Goal: Task Accomplishment & Management: Use online tool/utility

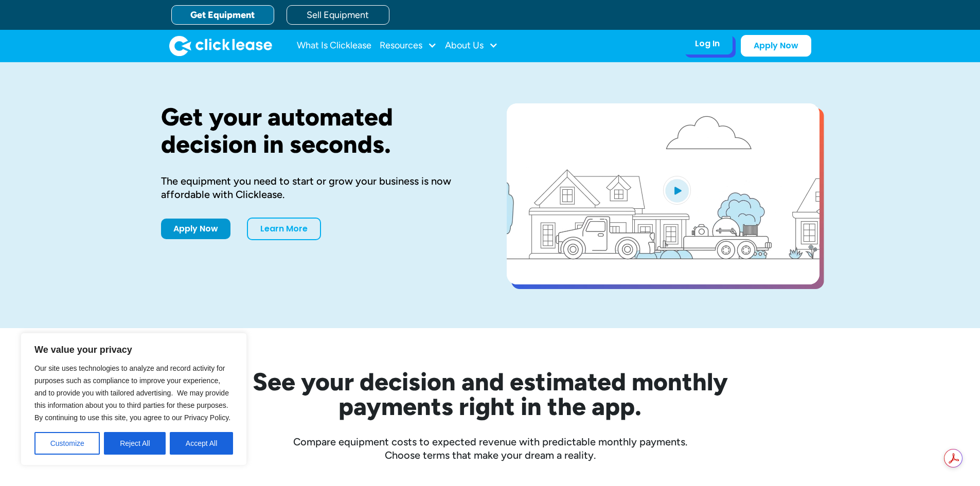
click at [706, 39] on div "Log In" at bounding box center [707, 44] width 25 height 10
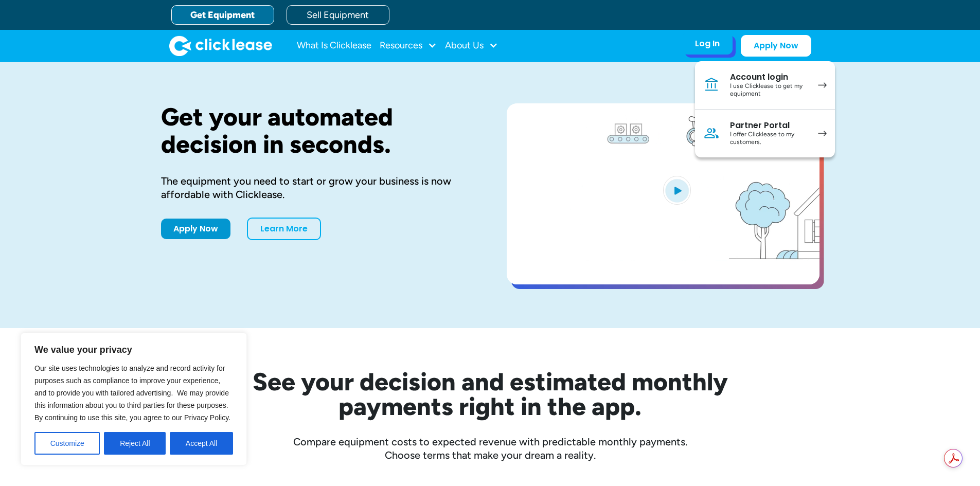
click at [776, 96] on div "I use Clicklease to get my equipment" at bounding box center [769, 90] width 78 height 16
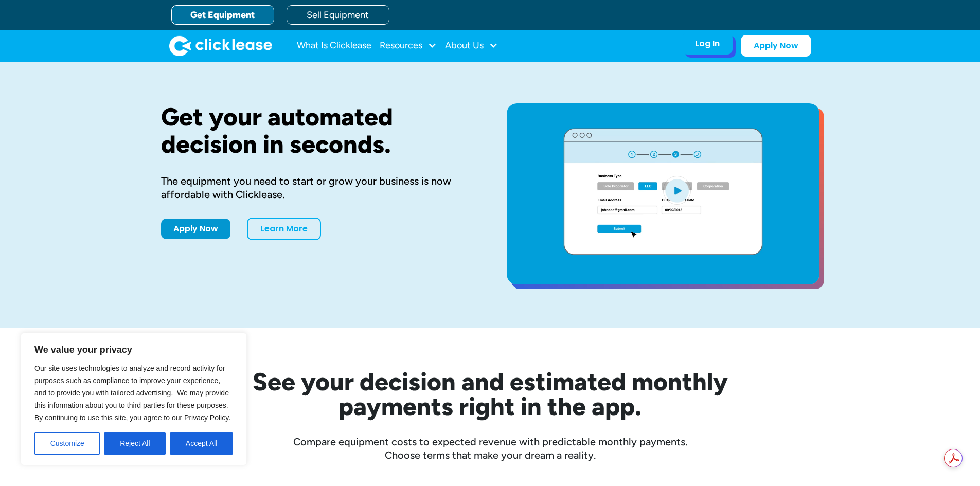
click at [712, 49] on div "Log In Account login I use Clicklease to get my equipment Partner Portal I offe…" at bounding box center [707, 44] width 50 height 22
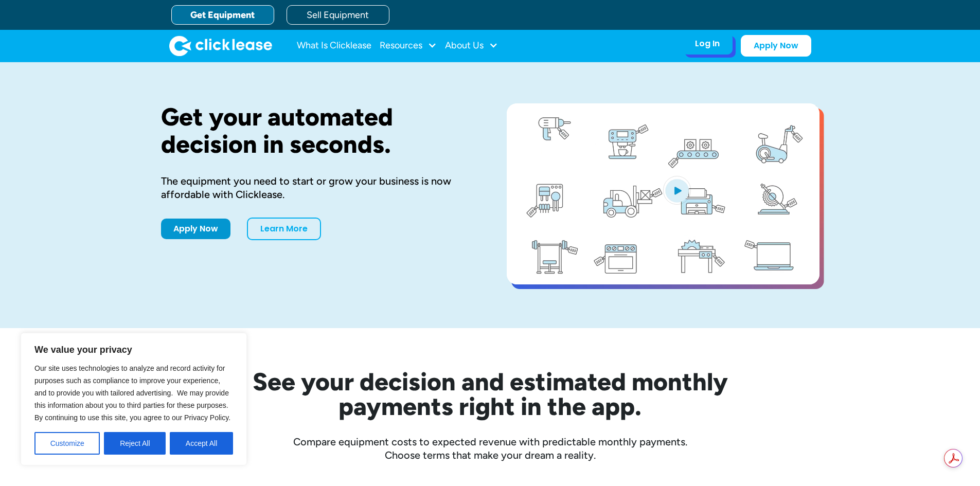
click at [712, 49] on div "Log In Account login I use Clicklease to get my equipment Partner Portal I offe…" at bounding box center [707, 44] width 50 height 22
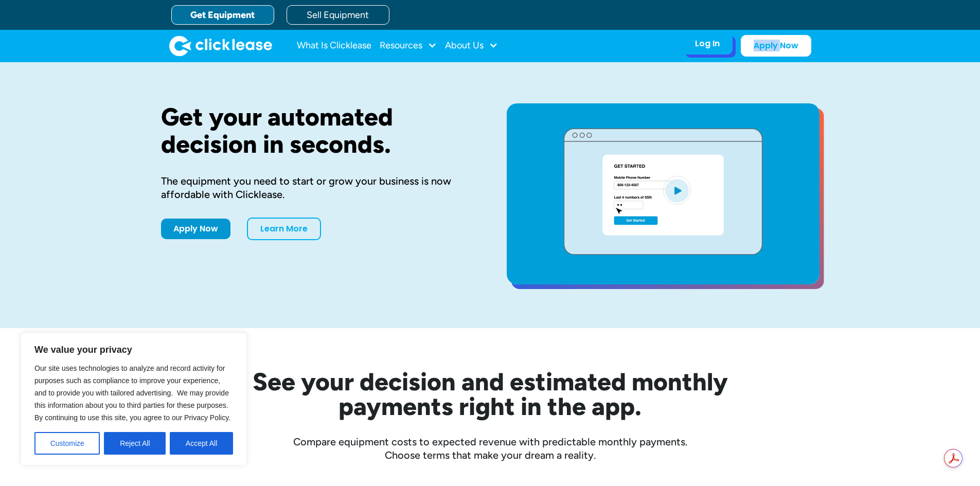
click at [712, 49] on div "Log In Account login I use Clicklease to get my equipment Partner Portal I offe…" at bounding box center [707, 44] width 50 height 22
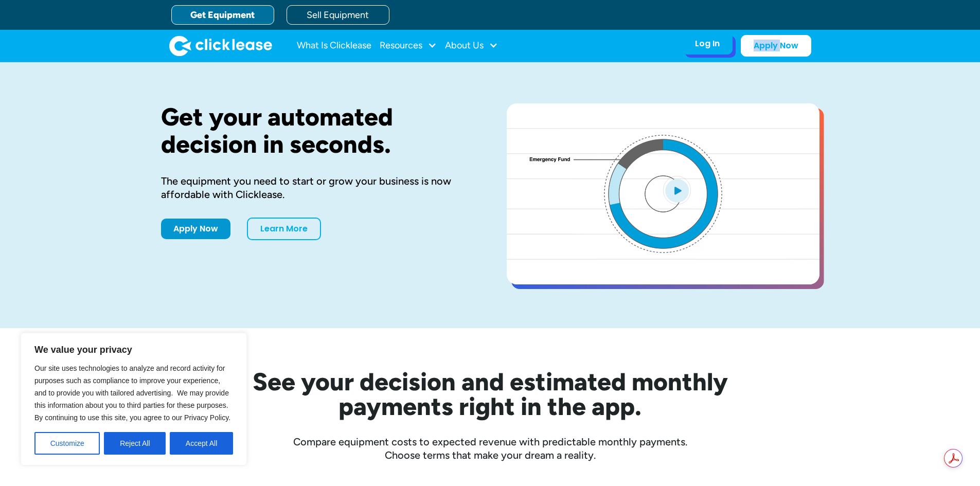
click at [703, 42] on div "Log In" at bounding box center [707, 44] width 25 height 10
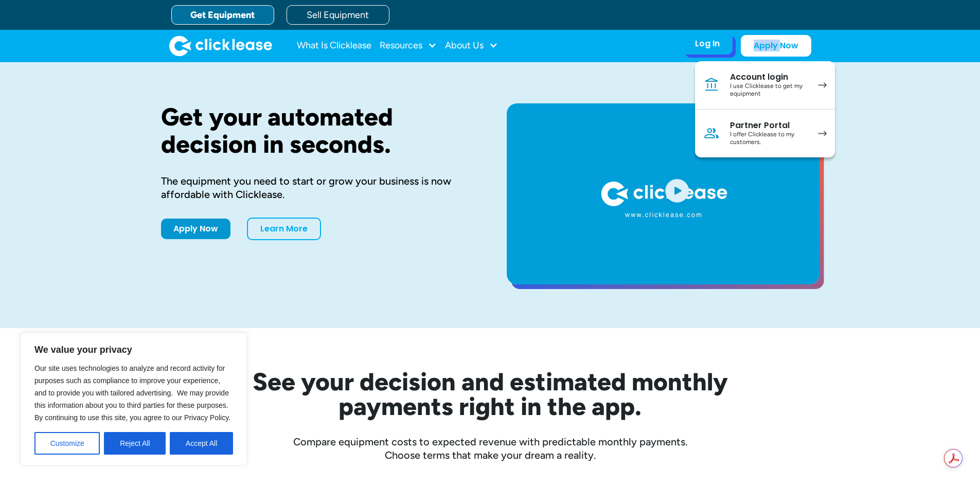
click at [746, 86] on div "I use Clicklease to get my equipment" at bounding box center [769, 90] width 78 height 16
